Goal: Navigation & Orientation: Go to known website

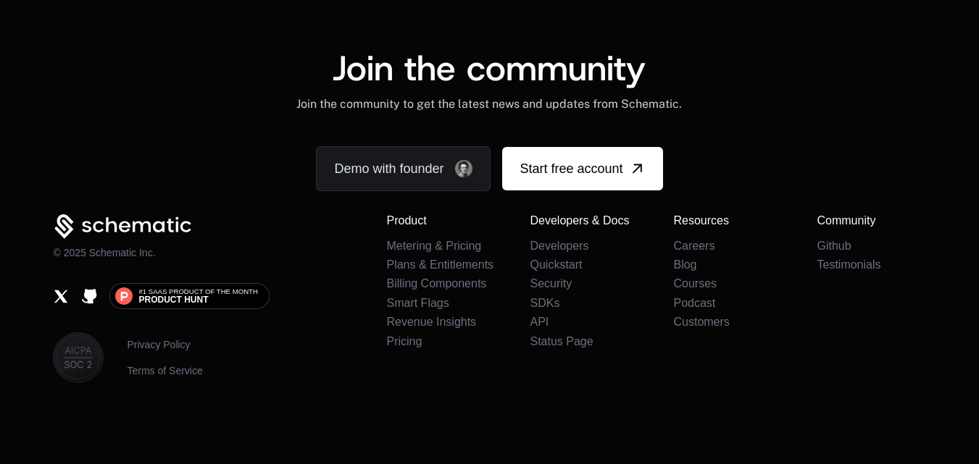
scroll to position [8251, 0]
drag, startPoint x: 120, startPoint y: 343, endPoint x: 193, endPoint y: 347, distance: 73.3
click at [193, 347] on div "Privacy Policy Terms of Service" at bounding box center [208, 358] width 310 height 51
copy link "Privacy Policy"
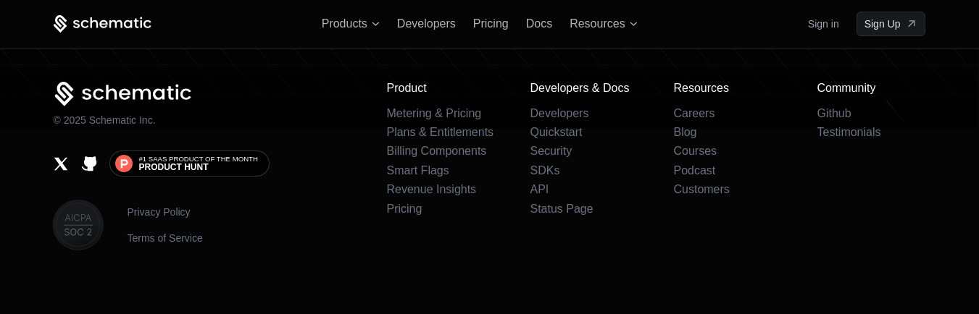
scroll to position [9130, 0]
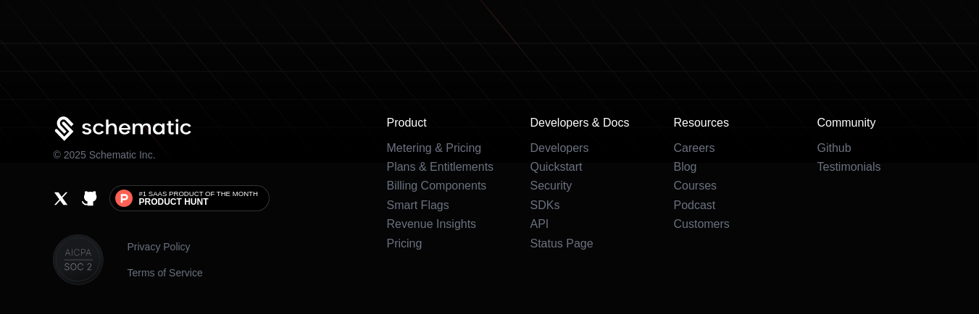
scroll to position [9301, 0]
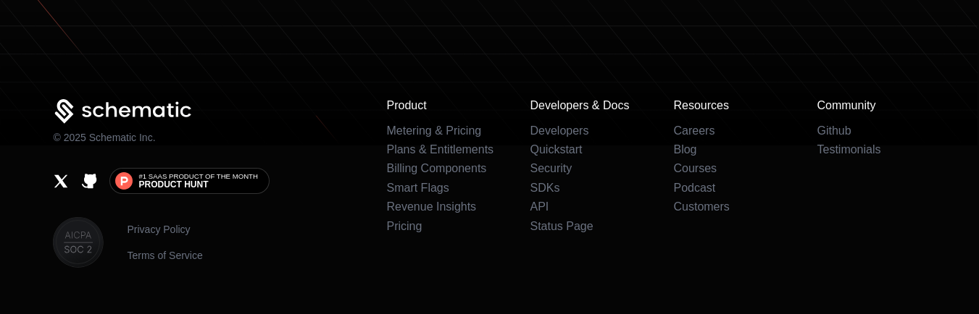
scroll to position [9249, 0]
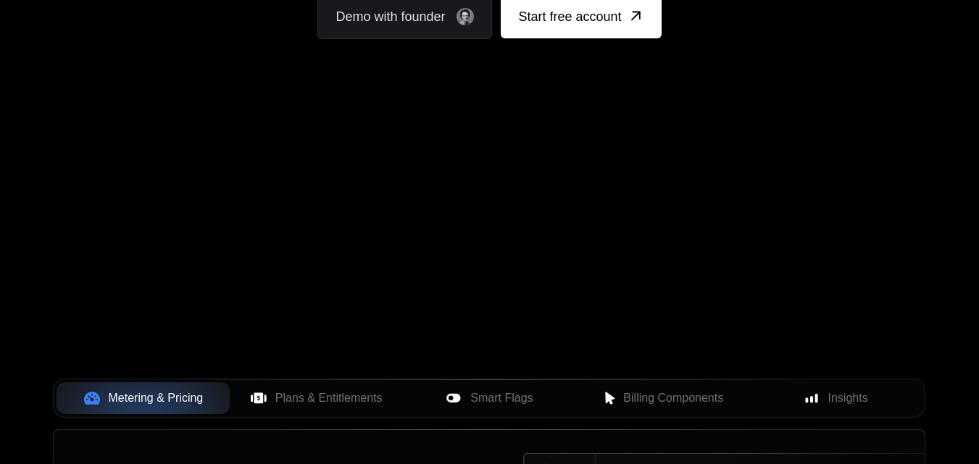
scroll to position [217, 0]
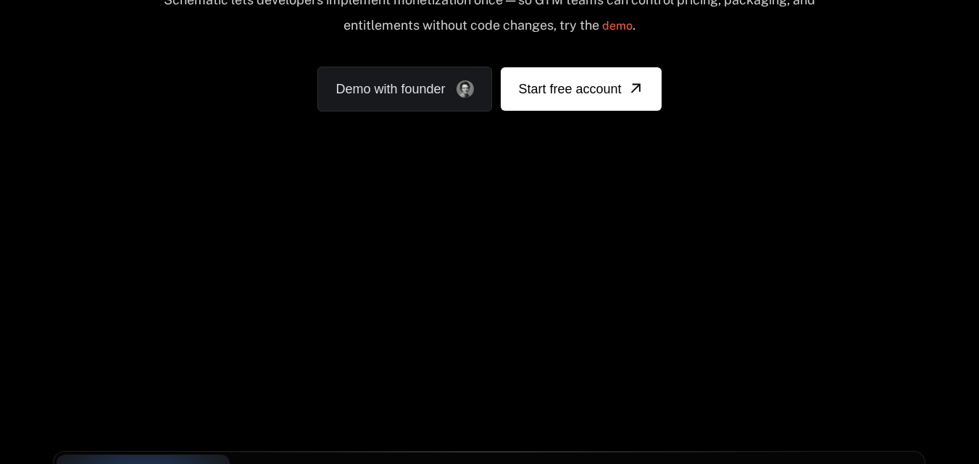
scroll to position [217, 0]
